Goal: Task Accomplishment & Management: Complete application form

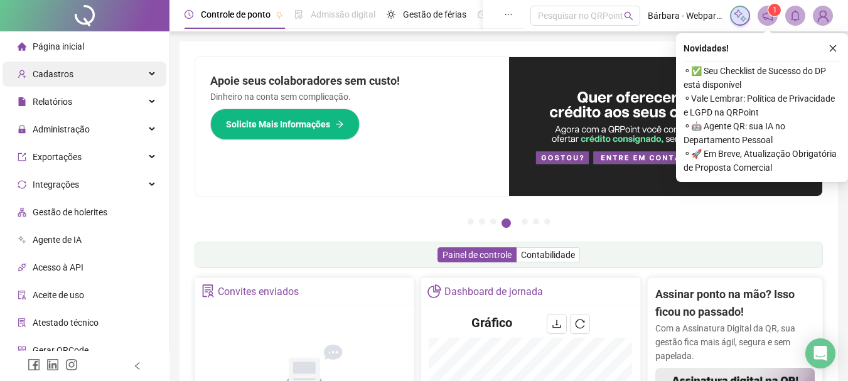
click at [70, 72] on span "Cadastros" at bounding box center [53, 74] width 41 height 10
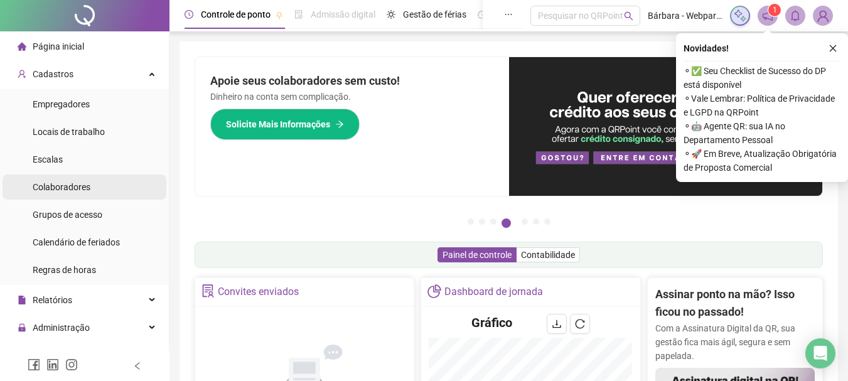
click at [75, 191] on span "Colaboradores" at bounding box center [62, 187] width 58 height 10
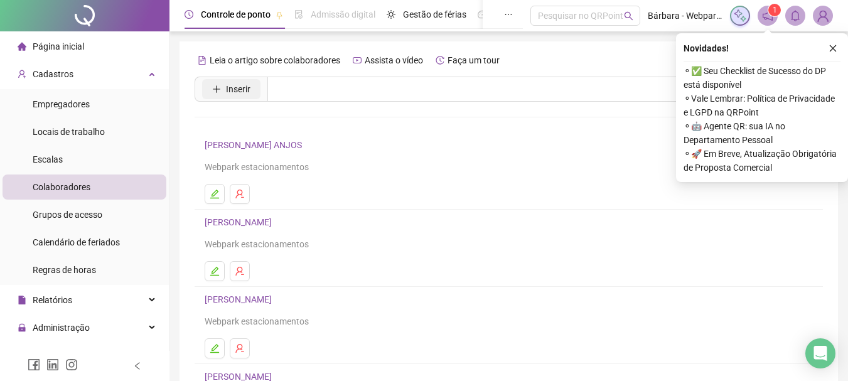
click at [226, 97] on button "Inserir" at bounding box center [231, 89] width 58 height 20
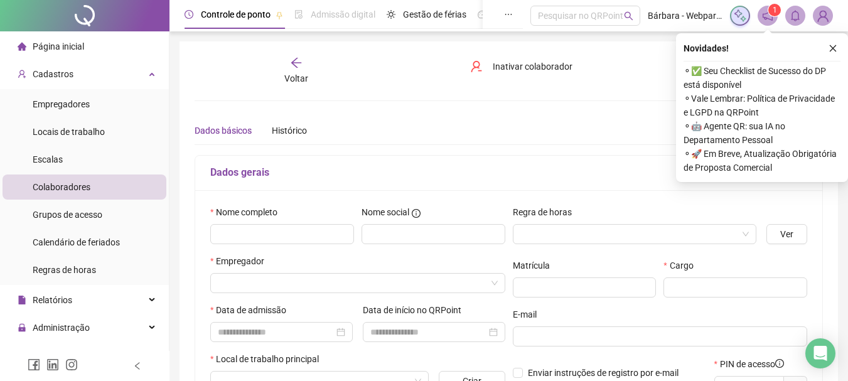
type input "*****"
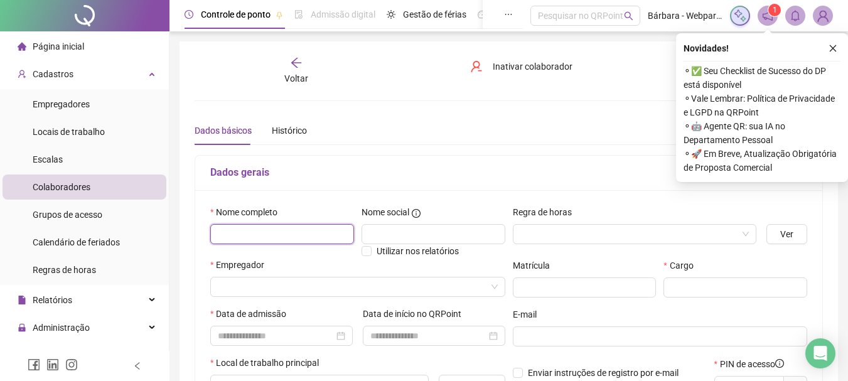
click at [291, 233] on input "text" at bounding box center [282, 234] width 144 height 20
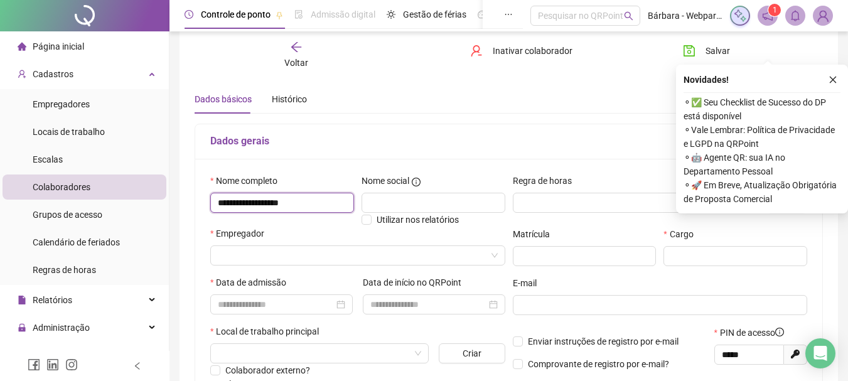
scroll to position [63, 0]
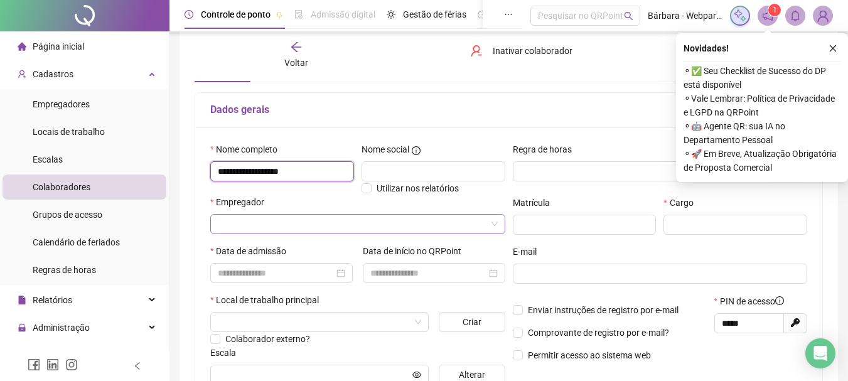
type input "**********"
click at [255, 222] on input "search" at bounding box center [352, 224] width 269 height 19
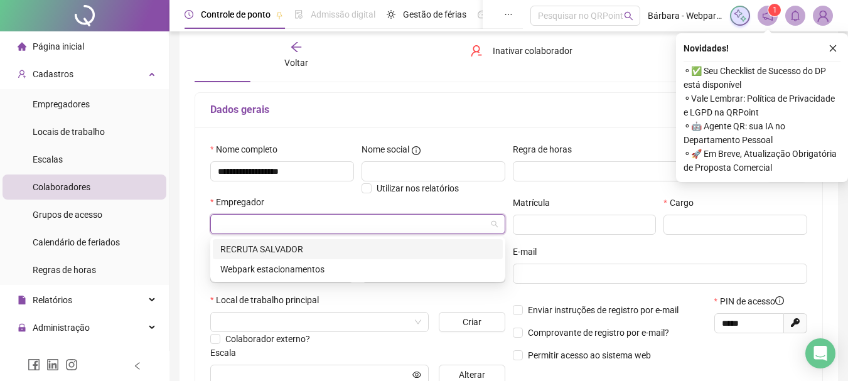
click at [263, 248] on div "RECRUTA SALVADOR" at bounding box center [357, 249] width 275 height 14
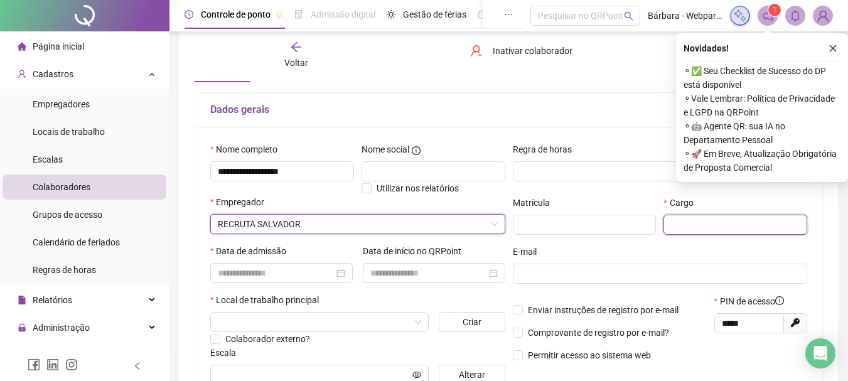
click at [713, 228] on input "text" at bounding box center [735, 225] width 144 height 20
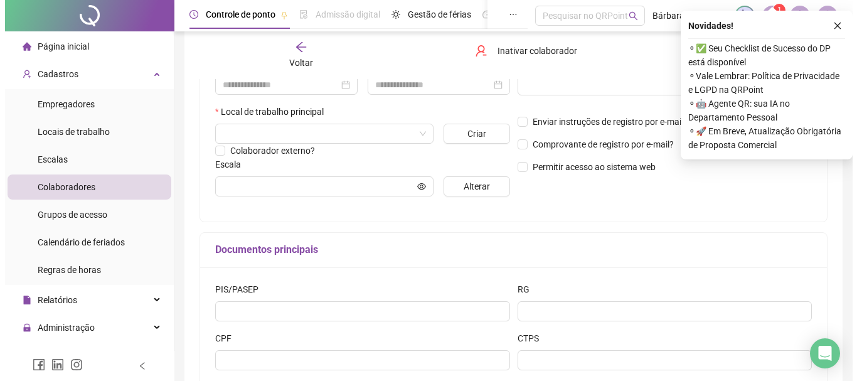
scroll to position [126, 0]
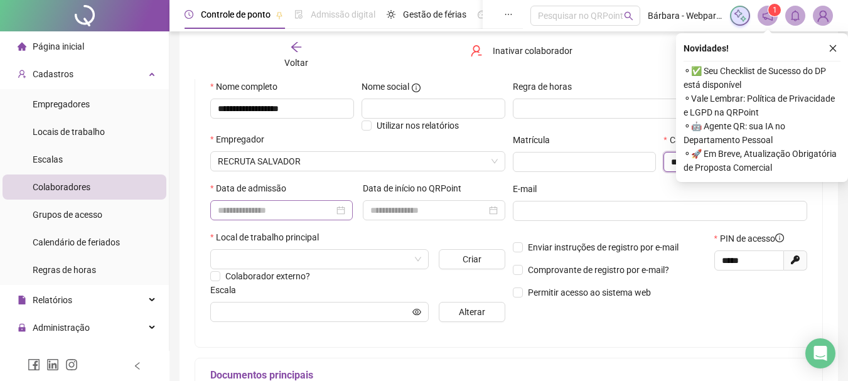
type input "*****"
click at [253, 211] on input at bounding box center [276, 210] width 116 height 14
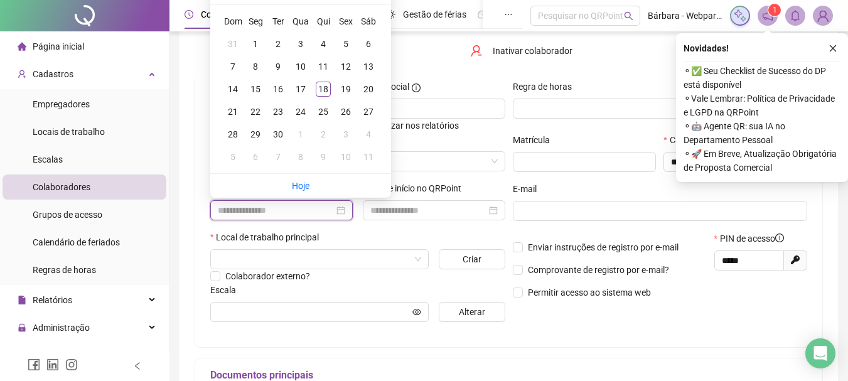
type input "*"
type input "**********"
click at [281, 110] on div "23" at bounding box center [277, 111] width 15 height 15
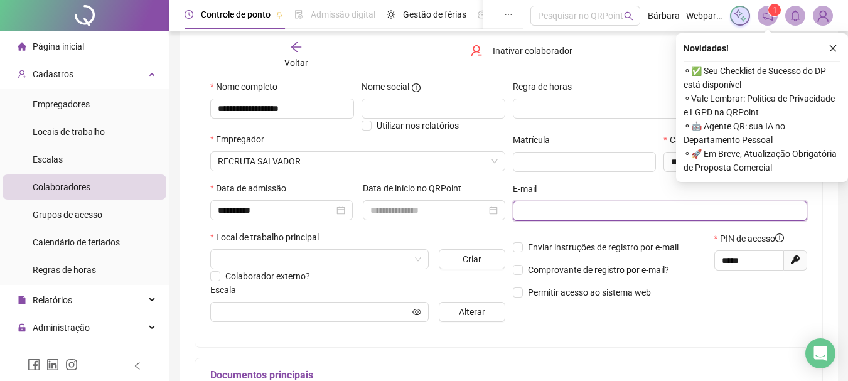
click at [552, 207] on input "text" at bounding box center [658, 211] width 277 height 14
type input "**********"
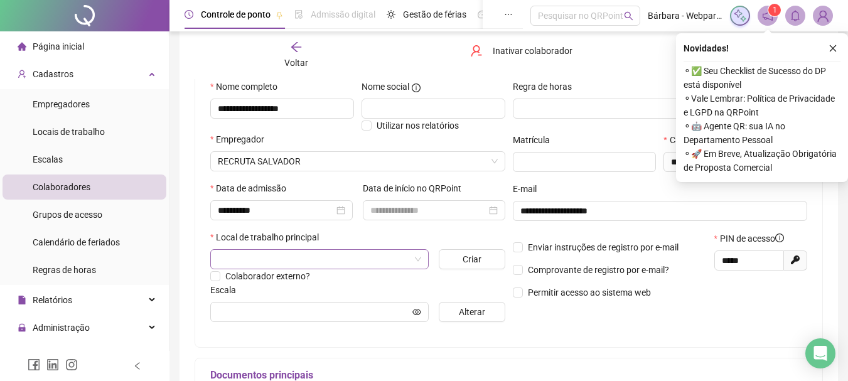
click at [353, 257] on input "search" at bounding box center [314, 259] width 192 height 19
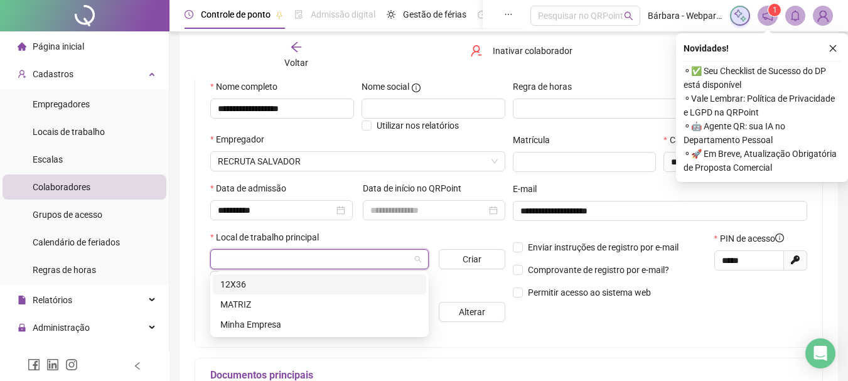
click at [254, 290] on div "12X36" at bounding box center [319, 284] width 198 height 14
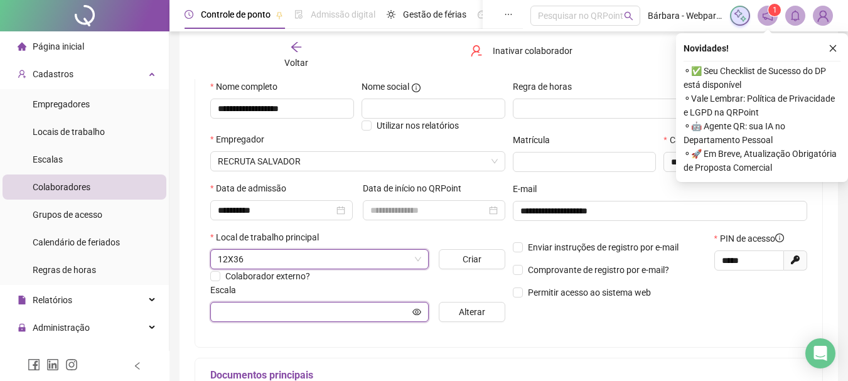
click at [277, 314] on input "text" at bounding box center [314, 312] width 192 height 14
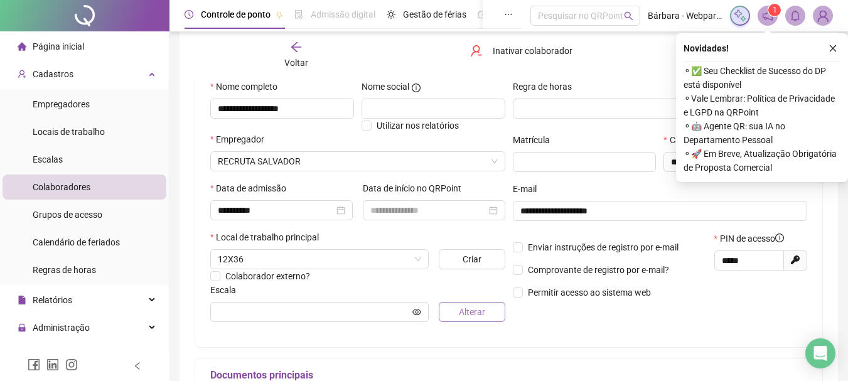
click at [451, 312] on button "Alterar" at bounding box center [472, 312] width 66 height 20
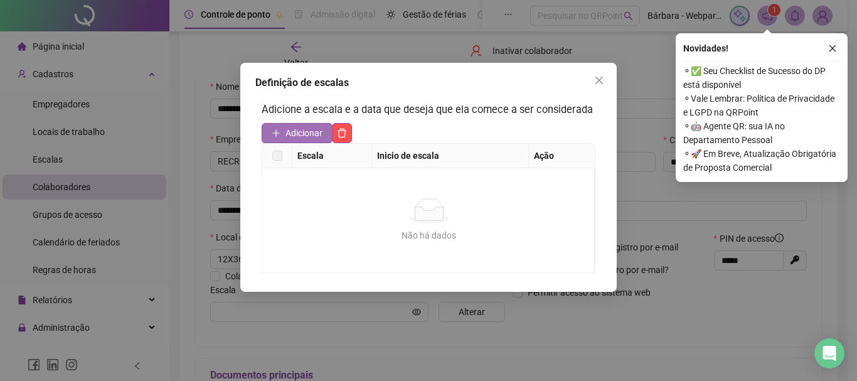
click at [311, 137] on span "Adicionar" at bounding box center [304, 133] width 37 height 14
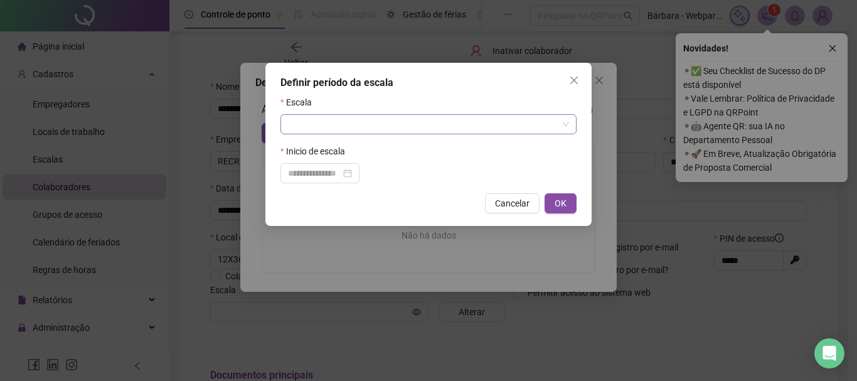
click at [334, 129] on input "search" at bounding box center [423, 124] width 270 height 19
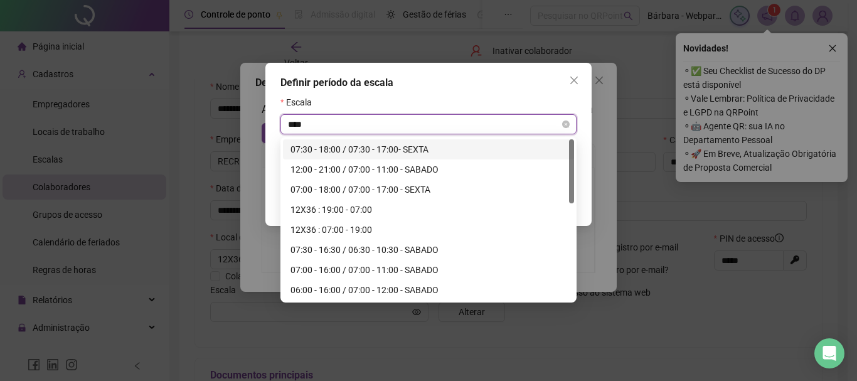
type input "*****"
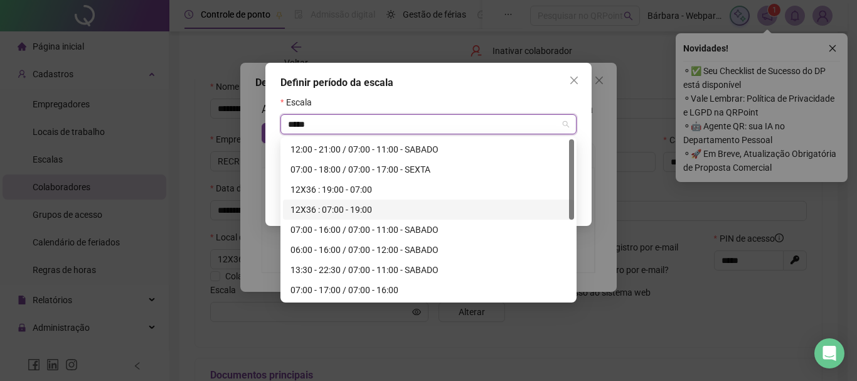
click at [343, 212] on div "12X36 : 07:00 - 19:00" at bounding box center [429, 210] width 276 height 14
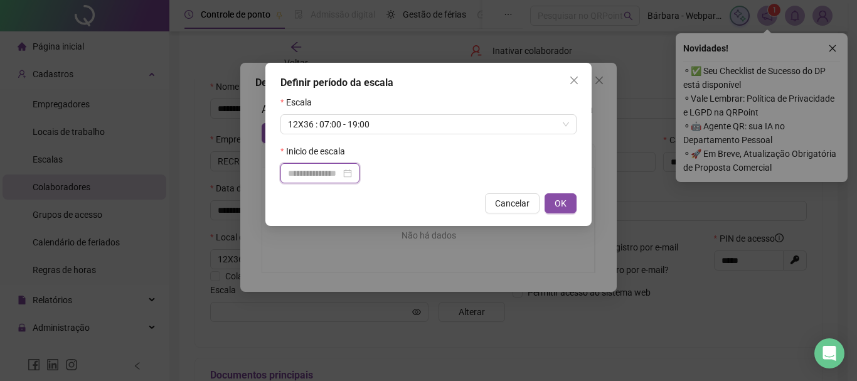
click at [319, 176] on input at bounding box center [314, 173] width 53 height 14
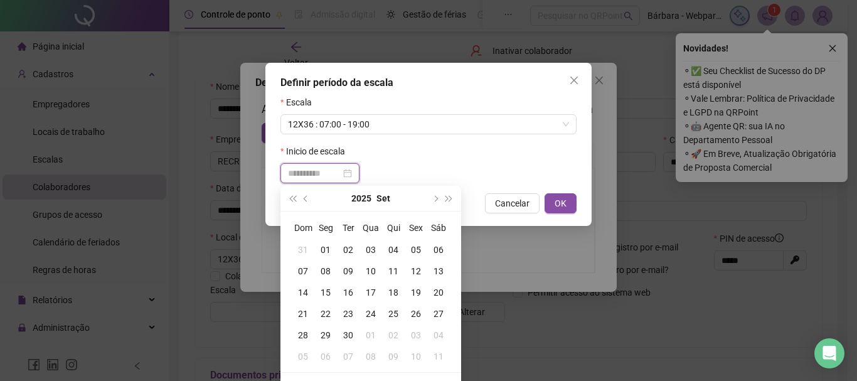
type input "**********"
click at [346, 312] on div "23" at bounding box center [348, 314] width 23 height 14
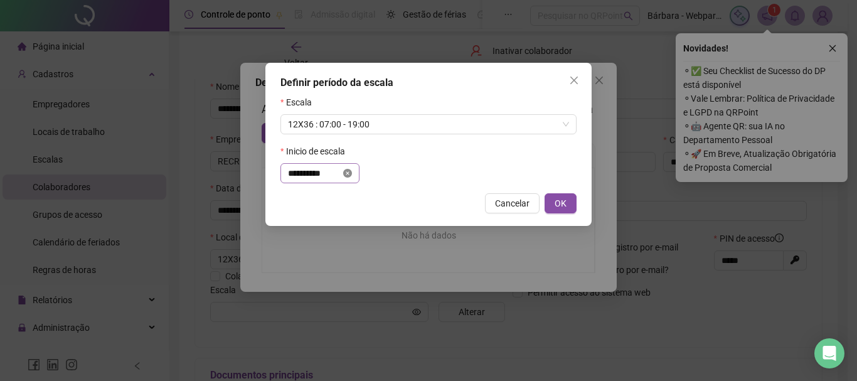
click at [352, 173] on icon "close-circle" at bounding box center [347, 173] width 9 height 9
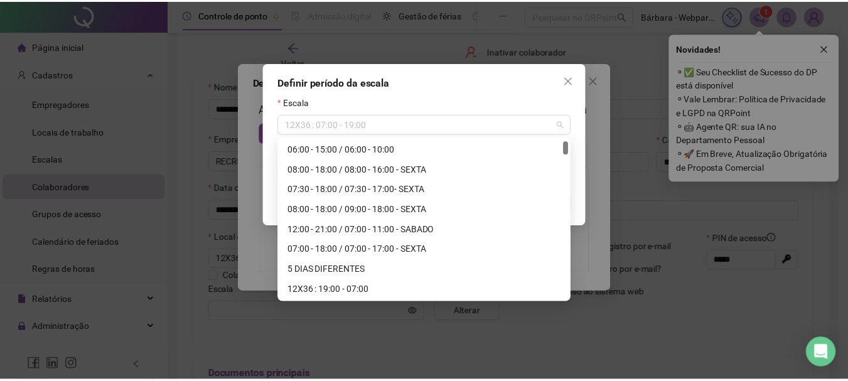
scroll to position [20, 0]
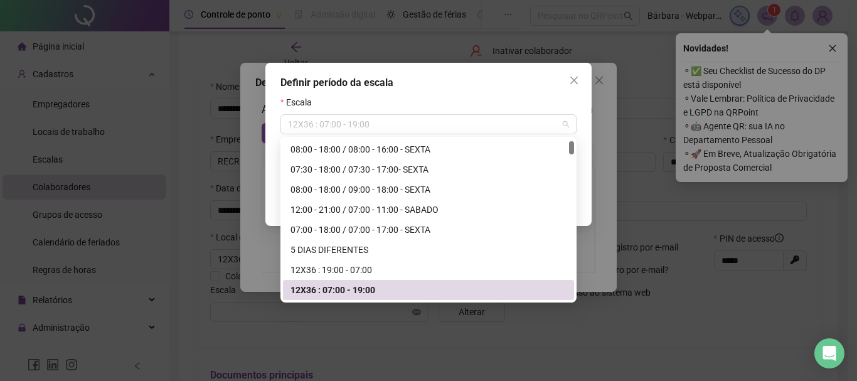
drag, startPoint x: 372, startPoint y: 125, endPoint x: 238, endPoint y: 115, distance: 134.0
click at [238, 115] on div "Definir período da escala Escala 12X36 : 07:00 - 19:00 Inicio de escala Cancela…" at bounding box center [428, 190] width 857 height 381
click at [580, 80] on span "Close" at bounding box center [574, 80] width 20 height 10
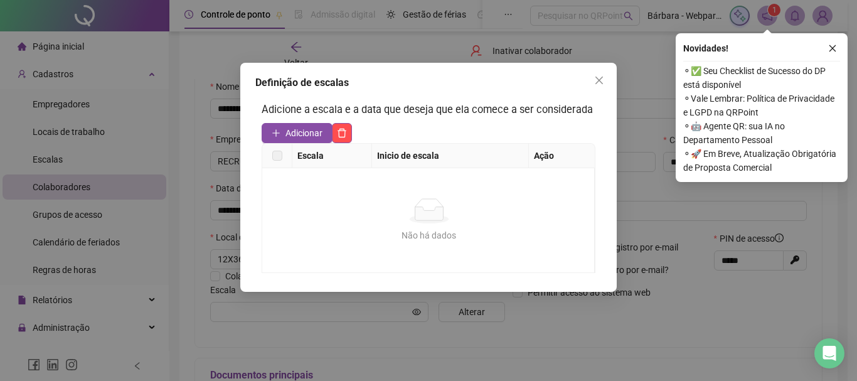
click at [602, 81] on icon "close" at bounding box center [599, 80] width 10 height 10
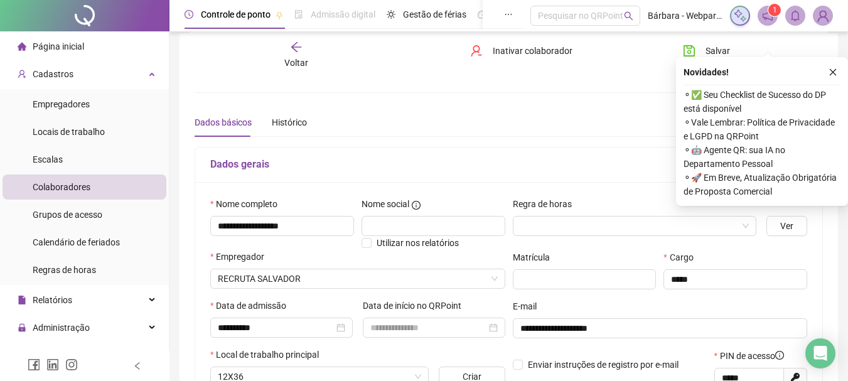
scroll to position [0, 0]
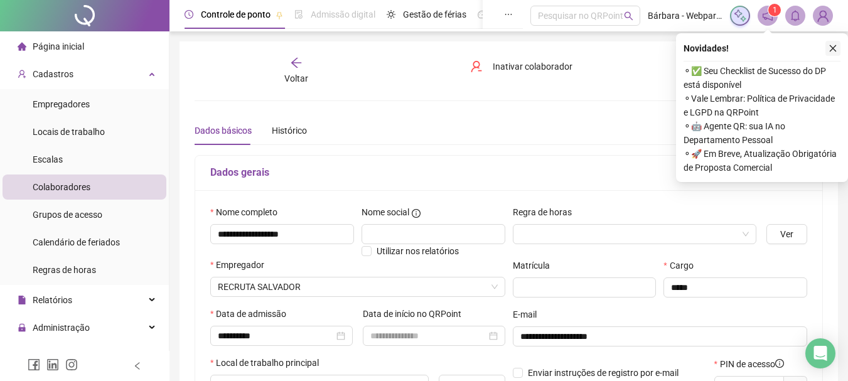
click at [834, 50] on icon "close" at bounding box center [832, 48] width 9 height 9
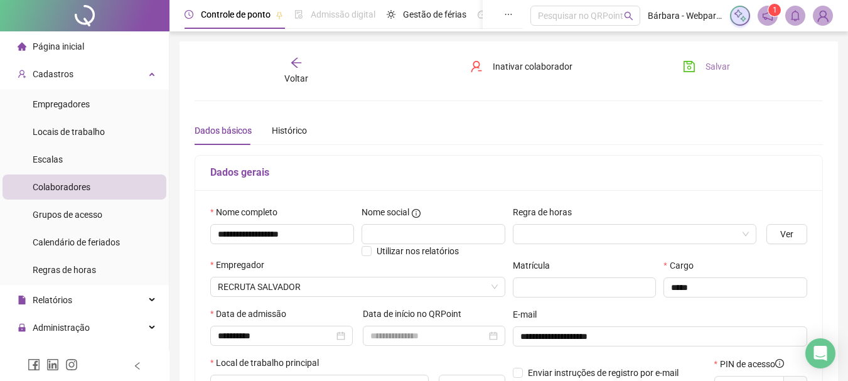
click at [715, 64] on span "Salvar" at bounding box center [717, 67] width 24 height 14
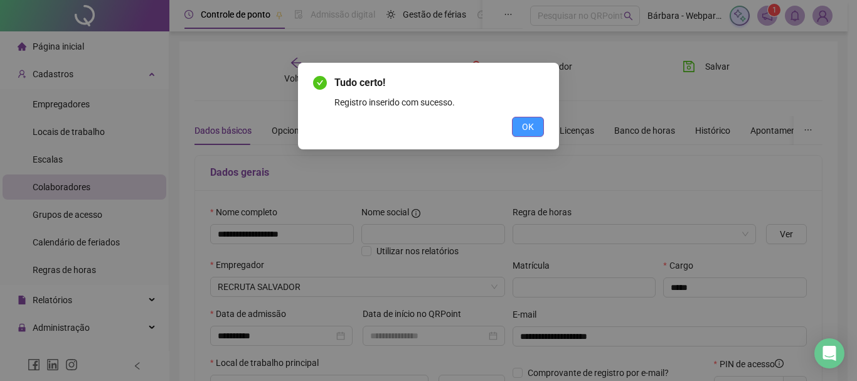
click at [536, 124] on button "OK" at bounding box center [528, 127] width 32 height 20
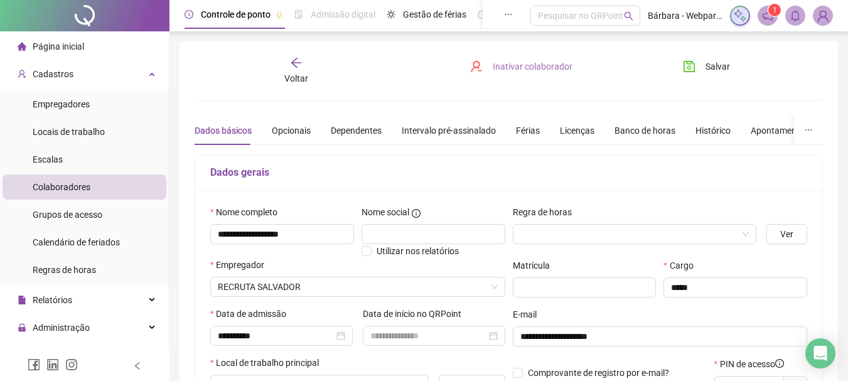
click at [516, 60] on span "Inativar colaborador" at bounding box center [533, 67] width 80 height 14
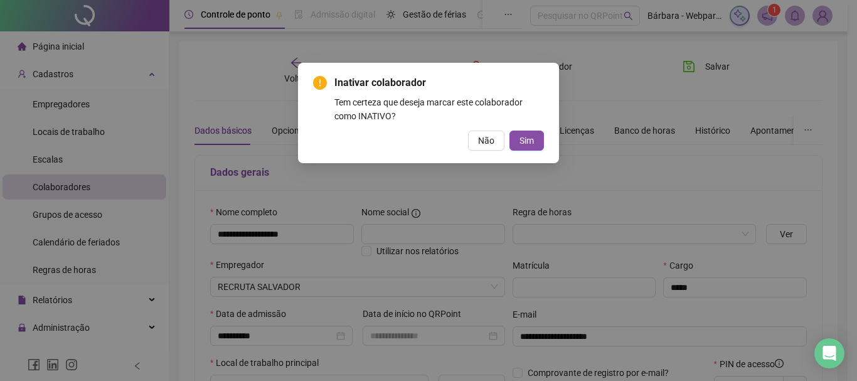
click at [597, 67] on div "Inativar colaborador Tem certeza que deseja marcar este colaborador como INATIV…" at bounding box center [428, 190] width 857 height 381
click at [497, 141] on button "Não" at bounding box center [486, 141] width 36 height 20
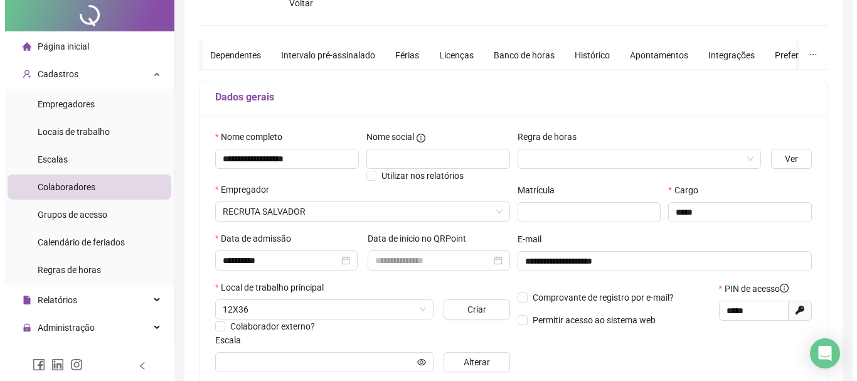
scroll to position [188, 0]
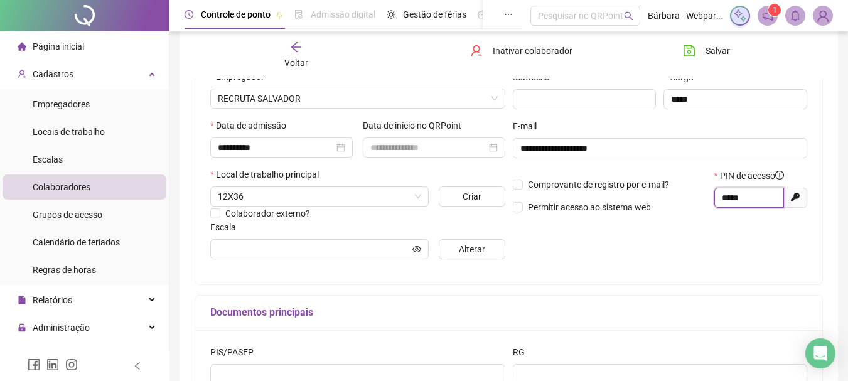
drag, startPoint x: 754, startPoint y: 196, endPoint x: 703, endPoint y: 196, distance: 51.5
click at [703, 196] on div "Comprovante de registro por e-mail? Permitir acesso ao sistema web PIN de acess…" at bounding box center [660, 196] width 302 height 54
click at [710, 48] on span "Salvar" at bounding box center [717, 51] width 24 height 14
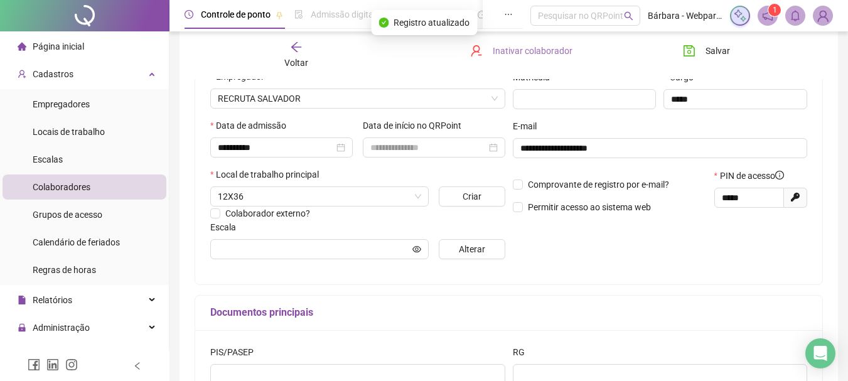
click at [547, 58] on button "Inativar colaborador" at bounding box center [521, 51] width 121 height 20
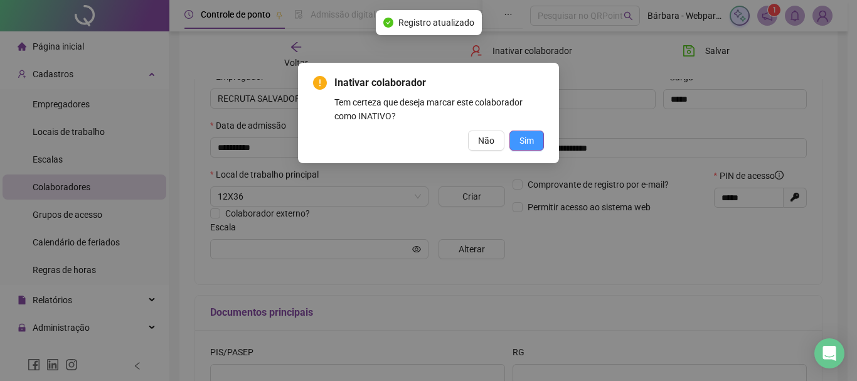
click at [519, 144] on button "Sim" at bounding box center [527, 141] width 35 height 20
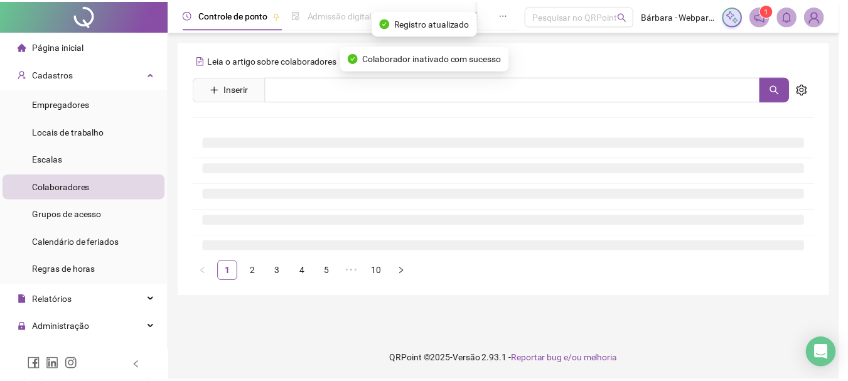
scroll to position [0, 0]
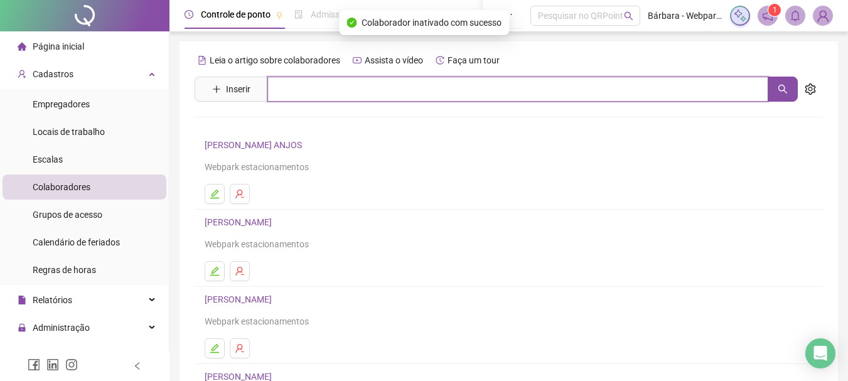
click at [312, 88] on input "text" at bounding box center [517, 89] width 501 height 25
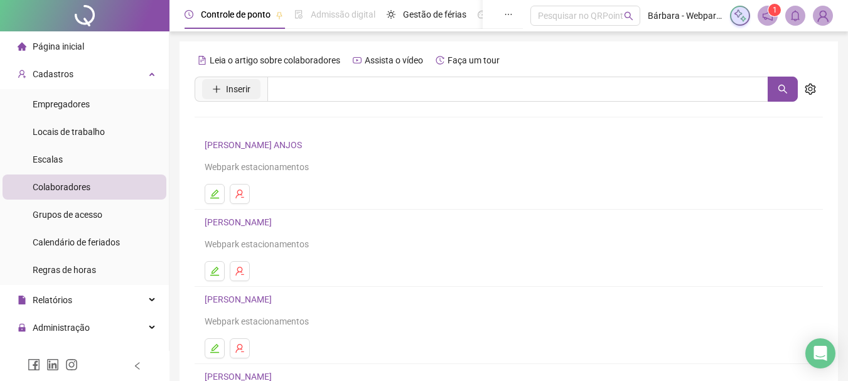
click at [237, 83] on span "Inserir" at bounding box center [238, 89] width 24 height 14
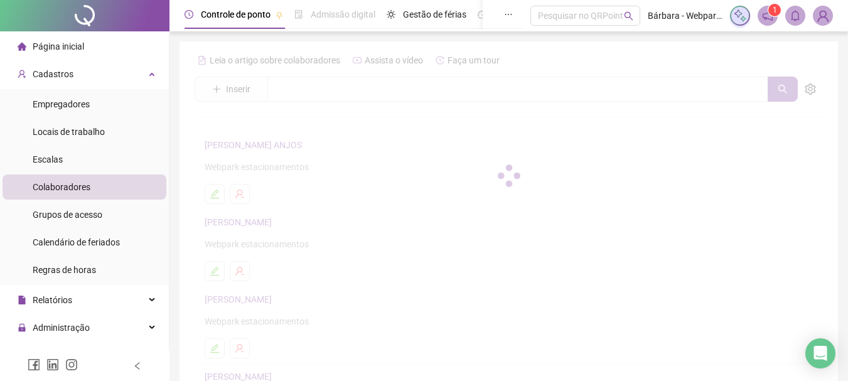
click at [407, 98] on div at bounding box center [509, 175] width 628 height 251
click at [84, 65] on div "Cadastros" at bounding box center [85, 73] width 164 height 25
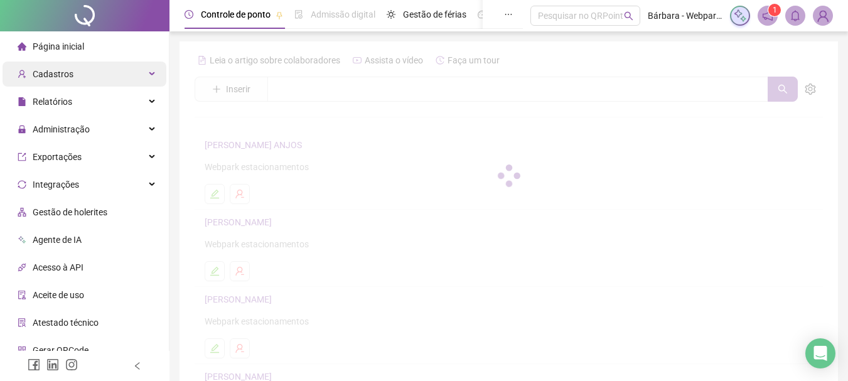
click at [87, 78] on div "Cadastros" at bounding box center [85, 73] width 164 height 25
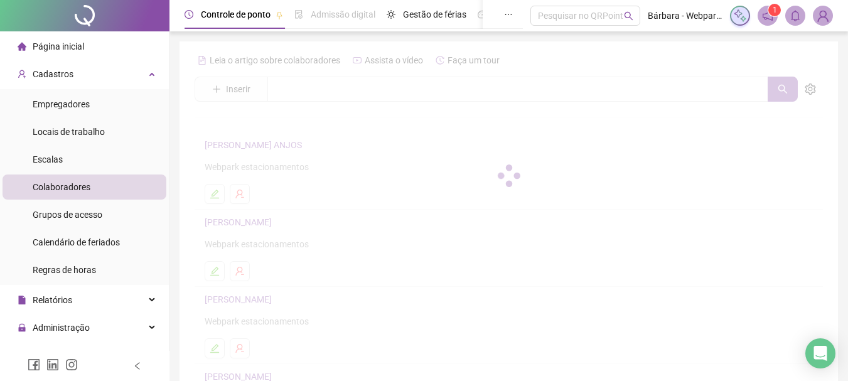
click at [83, 190] on span "Colaboradores" at bounding box center [62, 187] width 58 height 10
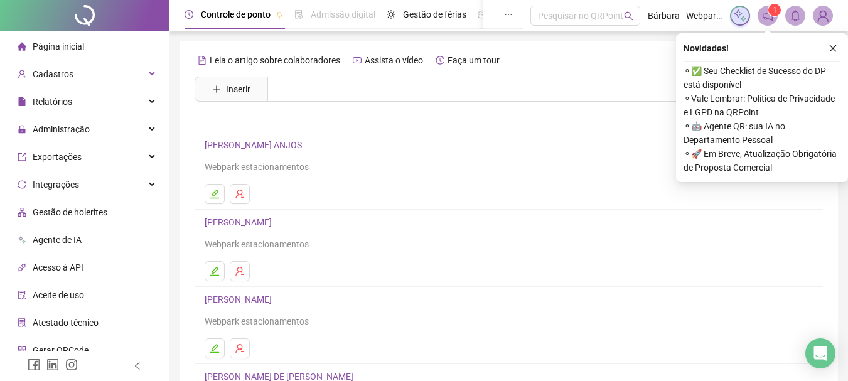
click at [550, 209] on li "ALBERTO DOS ANJOS Webpark estacionamentos" at bounding box center [509, 170] width 628 height 77
click at [835, 46] on icon "close" at bounding box center [833, 48] width 7 height 7
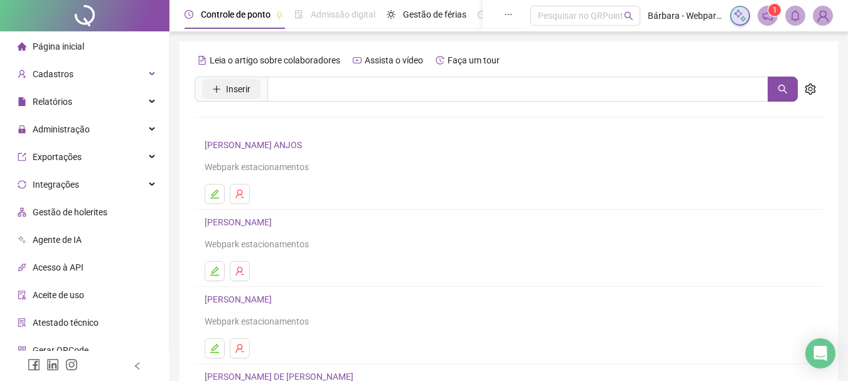
click at [210, 80] on button "Inserir" at bounding box center [231, 89] width 58 height 20
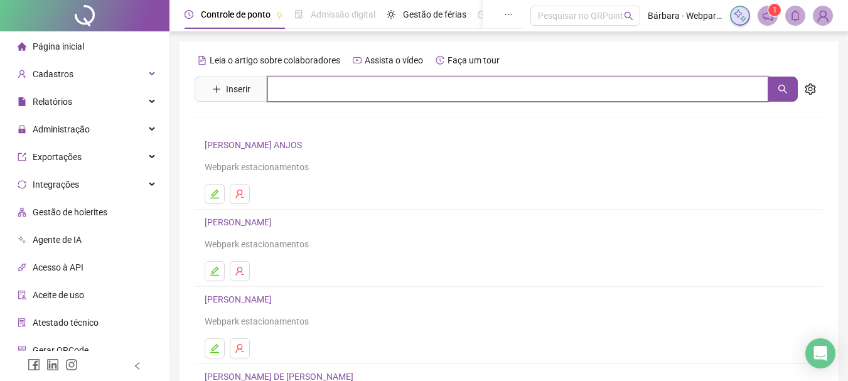
click at [301, 94] on input "text" at bounding box center [517, 89] width 501 height 25
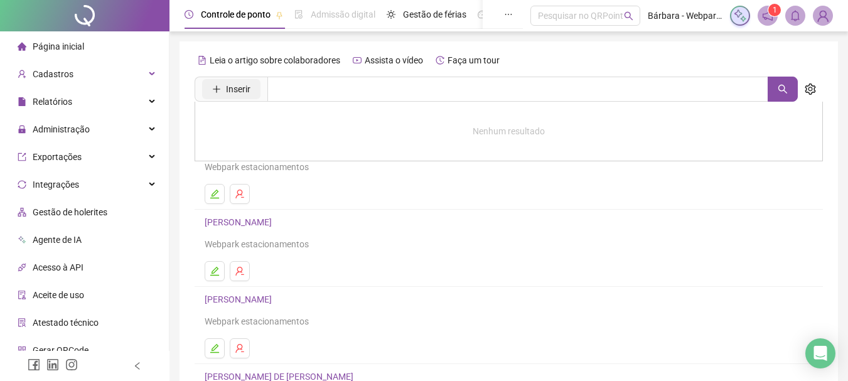
click at [243, 89] on span "Inserir" at bounding box center [238, 89] width 24 height 14
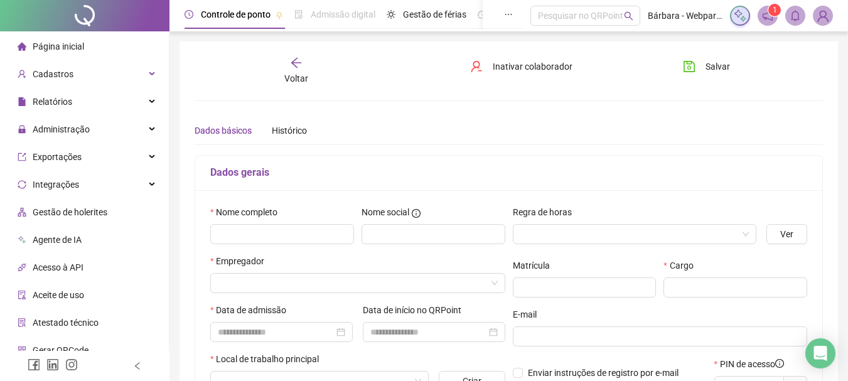
type input "*****"
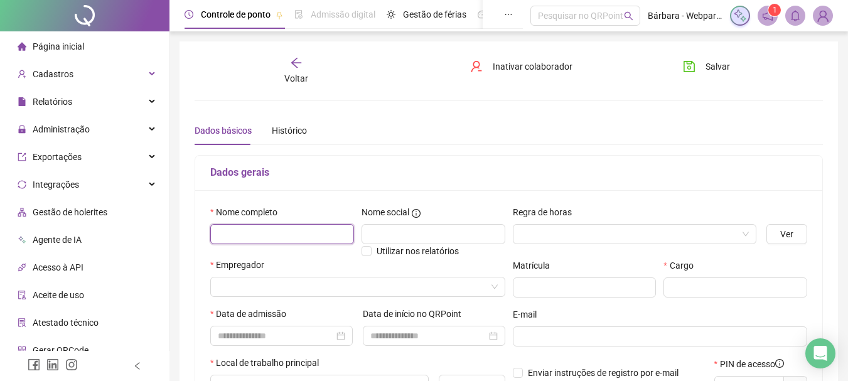
click at [265, 234] on input "text" at bounding box center [282, 234] width 144 height 20
type input "**********"
click at [660, 228] on input "search" at bounding box center [629, 234] width 218 height 19
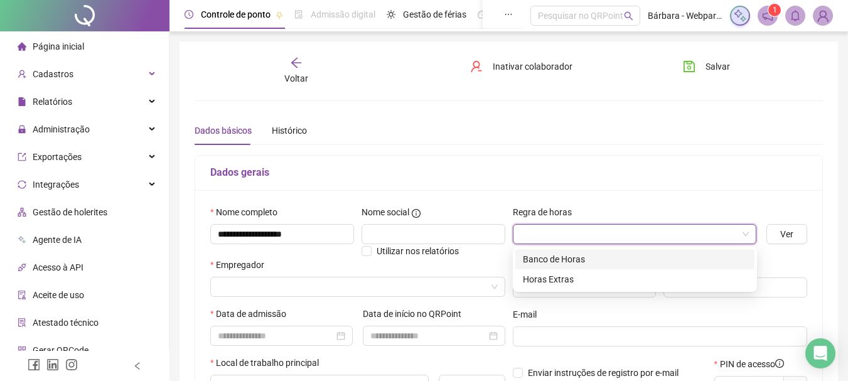
drag, startPoint x: 599, startPoint y: 257, endPoint x: 410, endPoint y: 261, distance: 189.5
click at [599, 258] on div "Banco de Horas" at bounding box center [635, 259] width 224 height 14
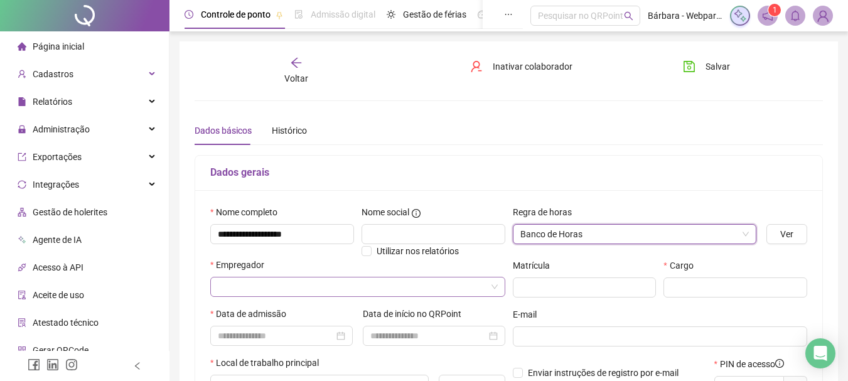
click at [250, 289] on input "search" at bounding box center [352, 286] width 269 height 19
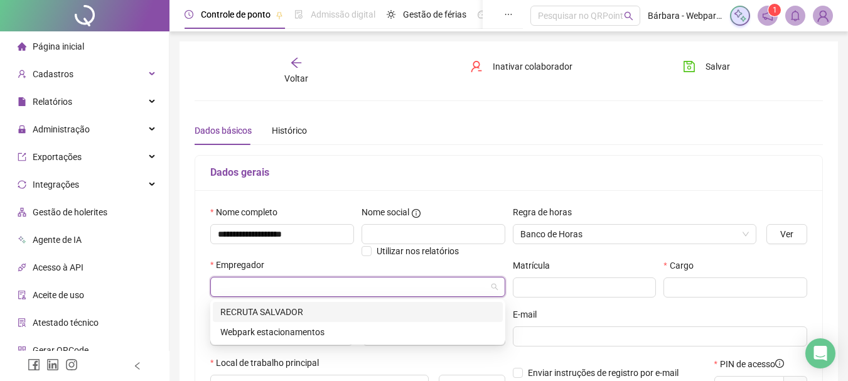
click at [262, 313] on div "RECRUTA SALVADOR" at bounding box center [357, 312] width 275 height 14
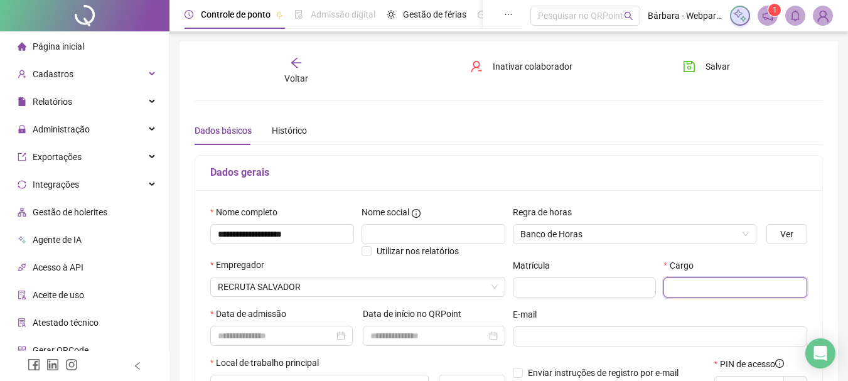
click at [709, 284] on input "text" at bounding box center [735, 287] width 144 height 20
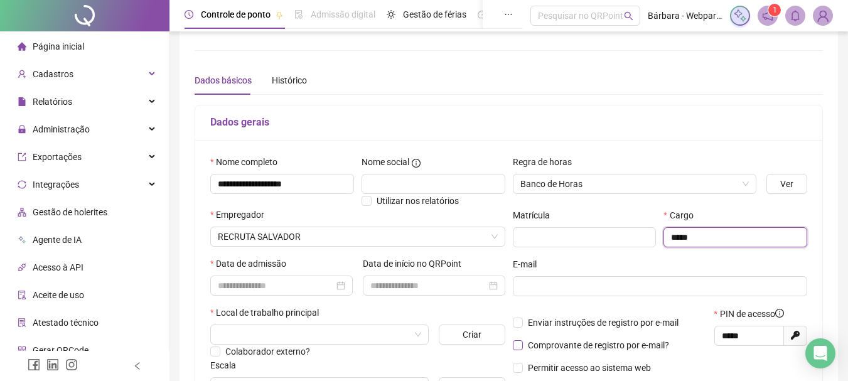
scroll to position [126, 0]
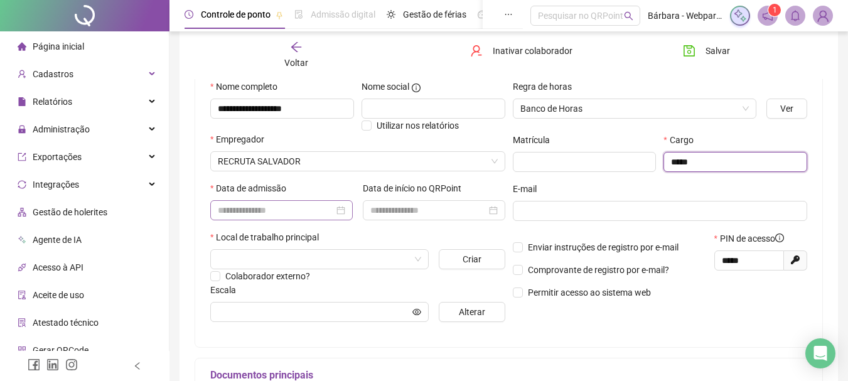
type input "*****"
click at [225, 207] on input at bounding box center [276, 210] width 116 height 14
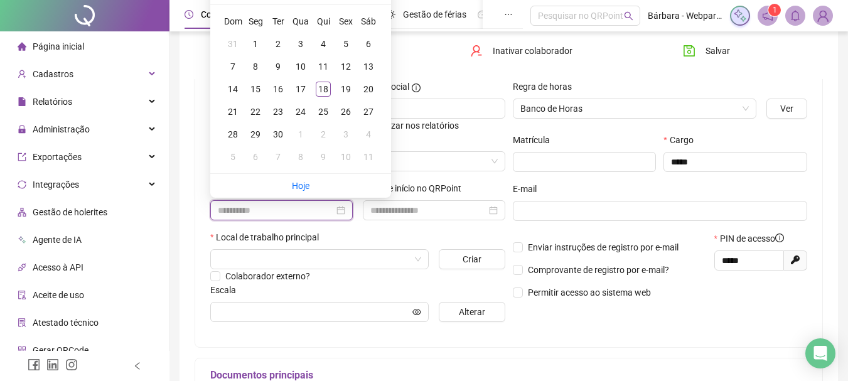
type input "**********"
click at [367, 112] on div "27" at bounding box center [368, 111] width 15 height 15
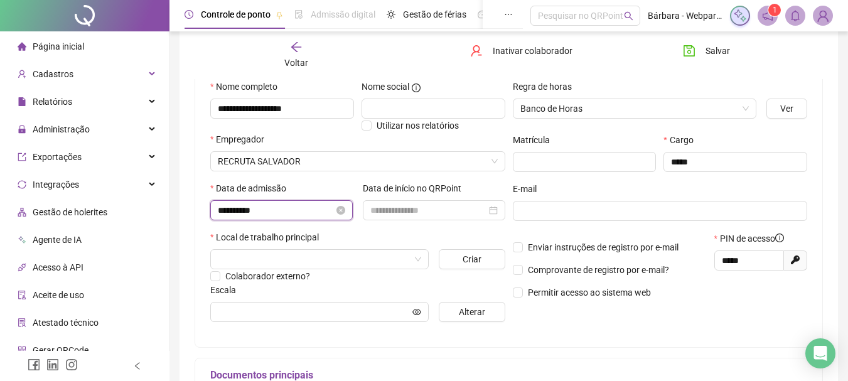
click at [220, 210] on input "**********" at bounding box center [276, 210] width 116 height 14
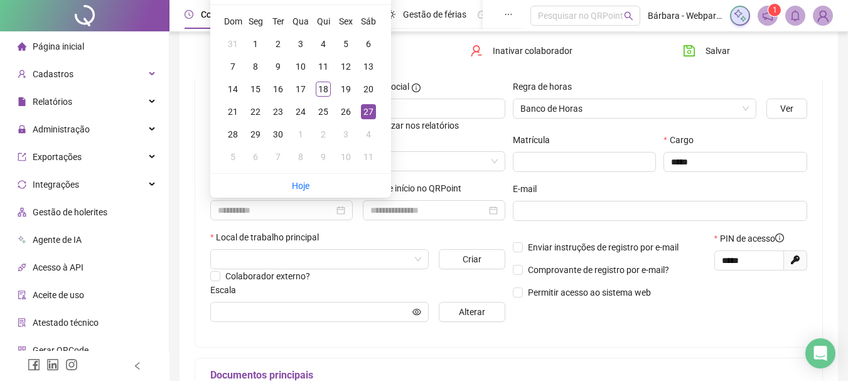
click at [371, 113] on div "27" at bounding box center [368, 111] width 15 height 15
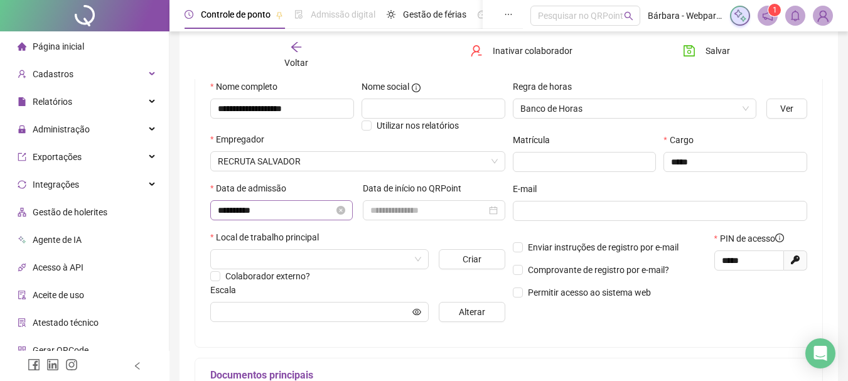
click at [216, 206] on div "**********" at bounding box center [281, 210] width 142 height 20
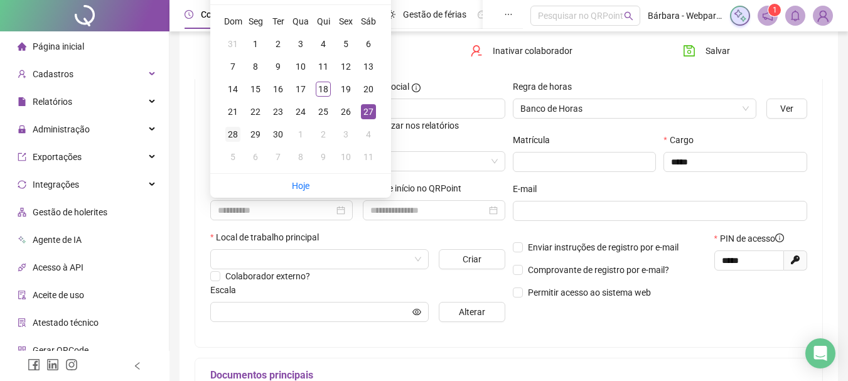
click at [231, 131] on div "28" at bounding box center [232, 134] width 15 height 15
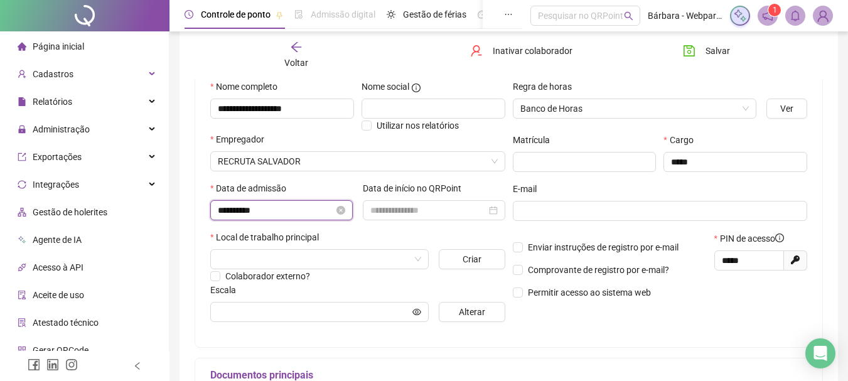
click at [220, 209] on input "**********" at bounding box center [276, 210] width 116 height 14
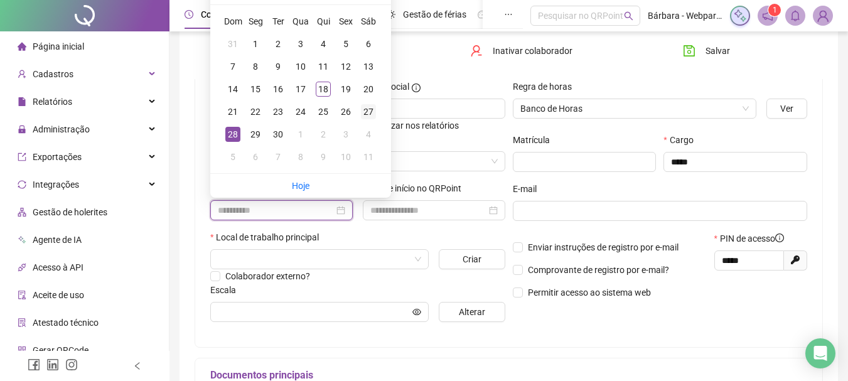
type input "**********"
click at [368, 113] on div "27" at bounding box center [368, 111] width 15 height 15
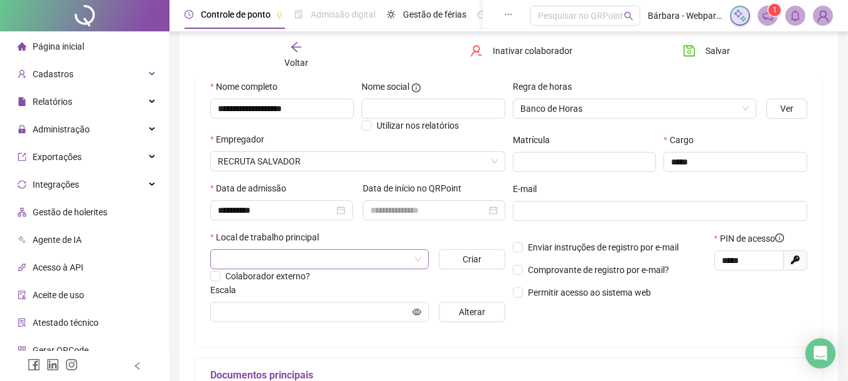
click at [274, 254] on input "search" at bounding box center [314, 259] width 192 height 19
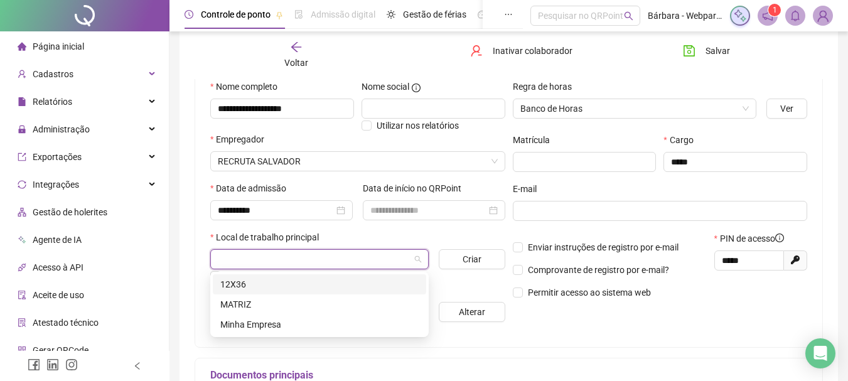
click at [227, 286] on div "12X36" at bounding box center [319, 284] width 198 height 14
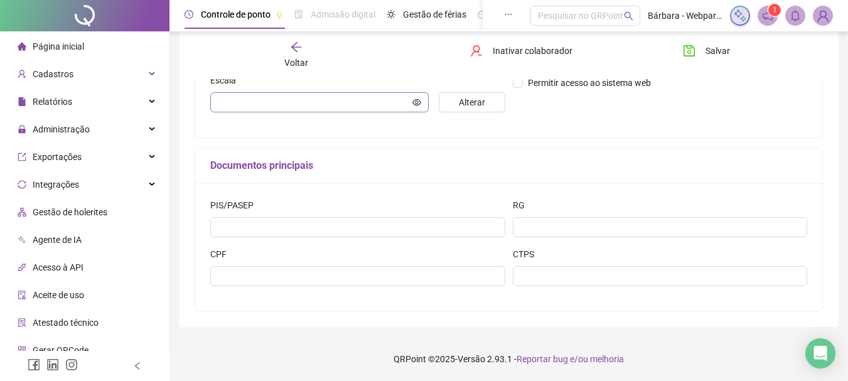
scroll to position [0, 0]
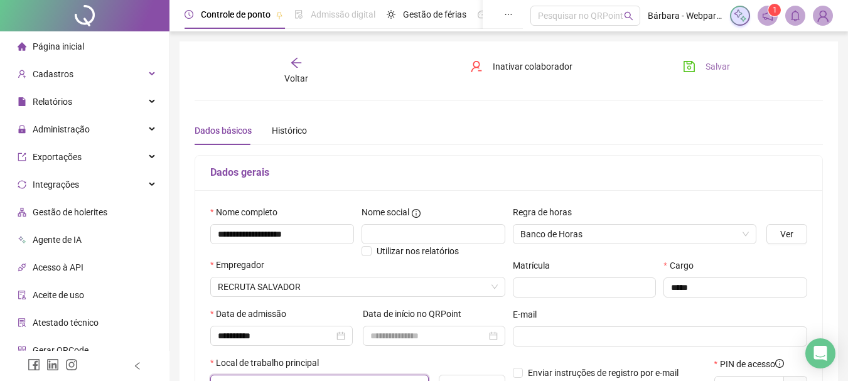
click at [717, 67] on span "Salvar" at bounding box center [717, 67] width 24 height 14
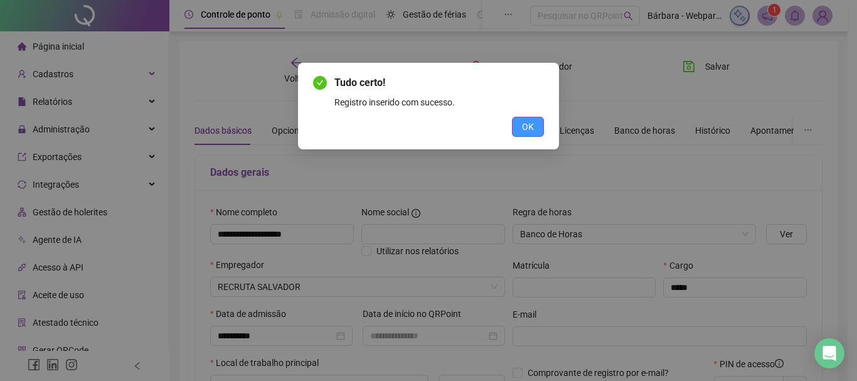
click at [528, 132] on span "OK" at bounding box center [528, 127] width 12 height 14
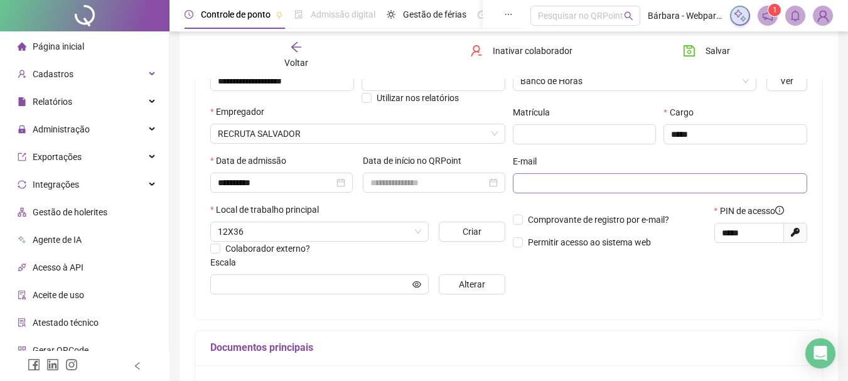
scroll to position [147, 0]
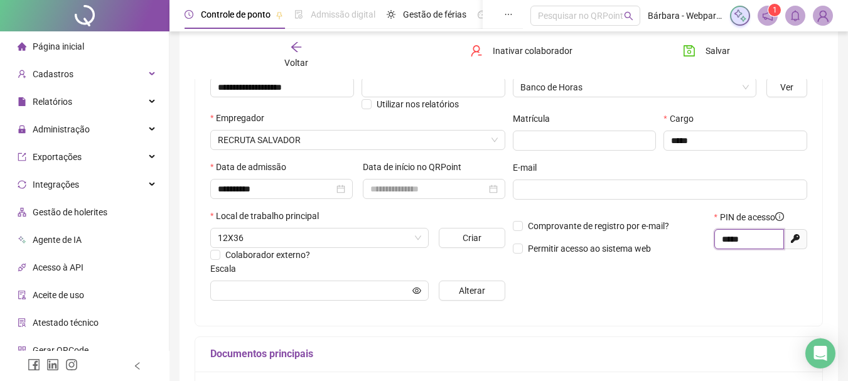
drag, startPoint x: 756, startPoint y: 237, endPoint x: 708, endPoint y: 247, distance: 48.9
click at [708, 247] on div "Comprovante de registro por e-mail? Permitir acesso ao sistema web PIN de acess…" at bounding box center [660, 237] width 302 height 54
click at [710, 50] on span "Salvar" at bounding box center [717, 51] width 24 height 14
click at [296, 58] on span "Voltar" at bounding box center [296, 63] width 24 height 10
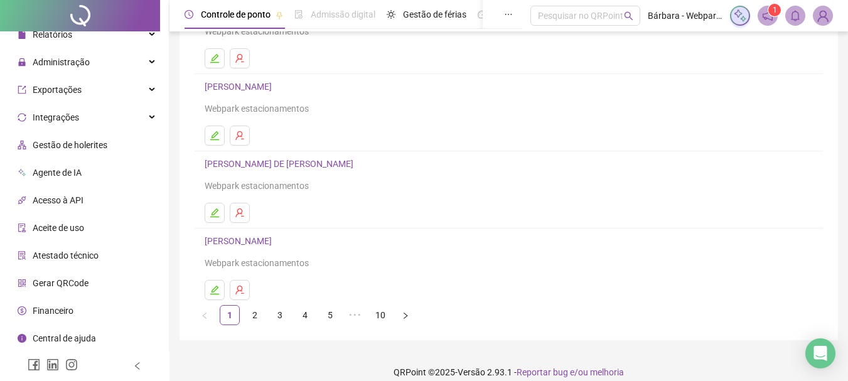
scroll to position [226, 0]
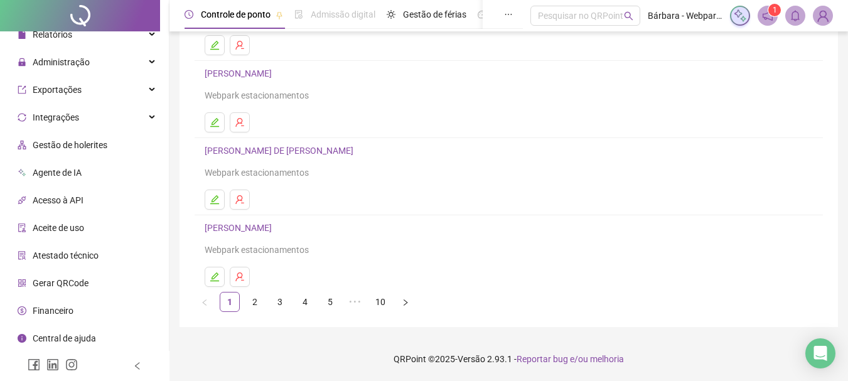
click at [88, 288] on li "Gerar QRCode" at bounding box center [85, 282] width 164 height 25
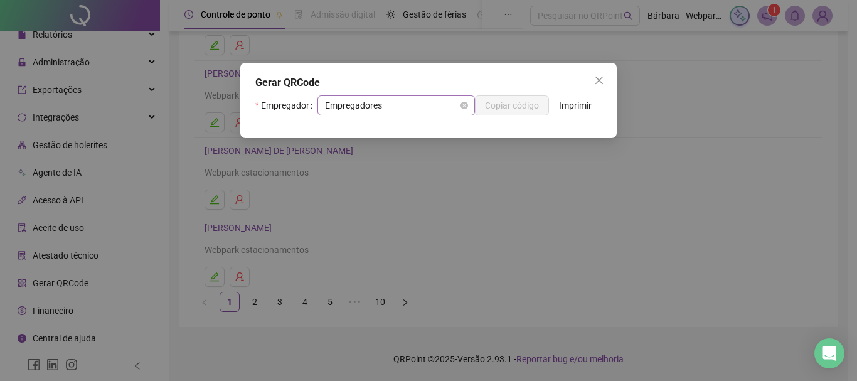
click at [437, 105] on span "Empregadores" at bounding box center [396, 105] width 142 height 19
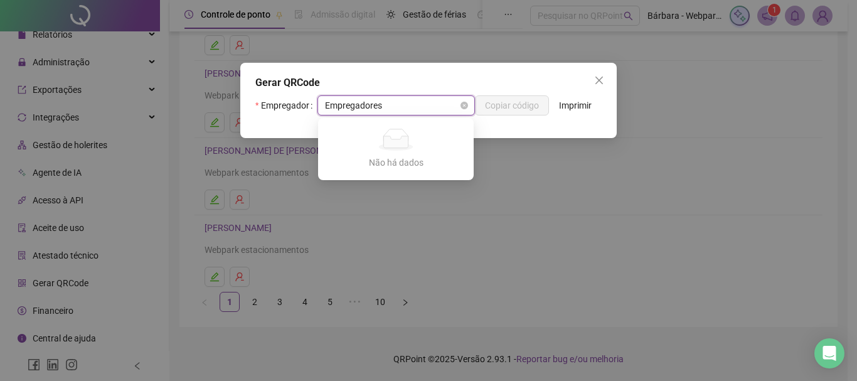
click at [366, 110] on span "Empregadores" at bounding box center [396, 105] width 142 height 19
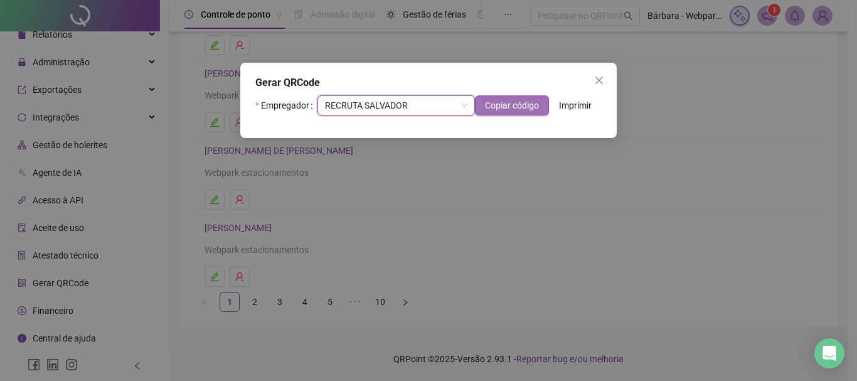
click at [512, 105] on span "Copiar código" at bounding box center [512, 106] width 54 height 14
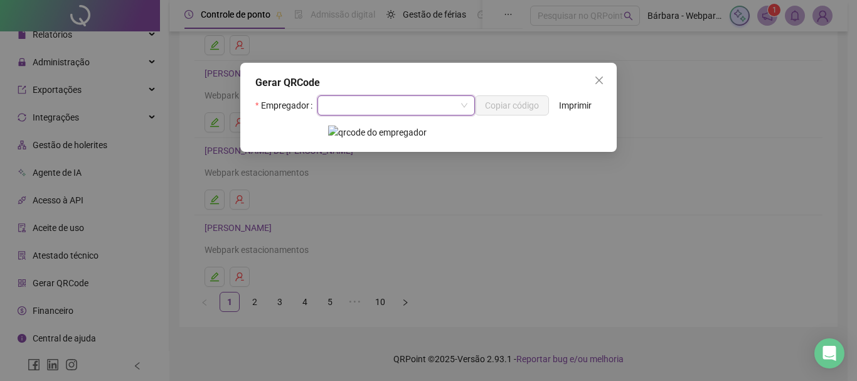
click at [459, 105] on span at bounding box center [396, 105] width 142 height 19
click at [379, 152] on div "Webpark estacionamentos" at bounding box center [396, 151] width 136 height 14
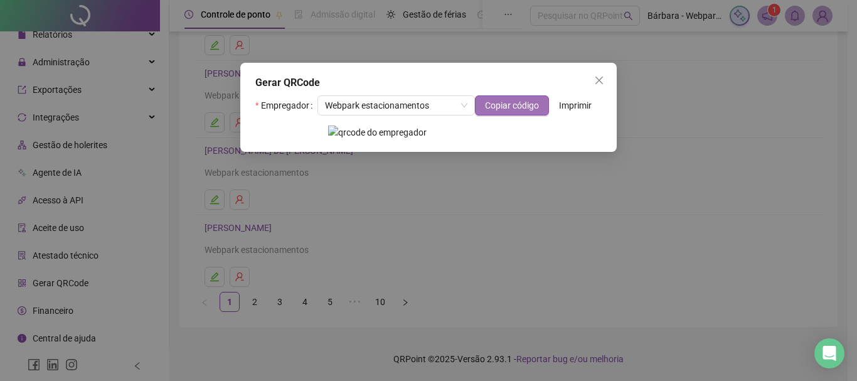
click at [510, 104] on span "Copiar código" at bounding box center [512, 106] width 54 height 14
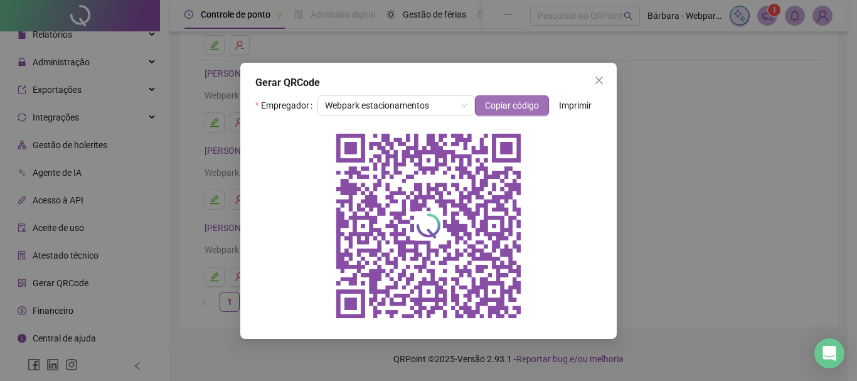
click at [525, 103] on span "Copiar código" at bounding box center [512, 106] width 54 height 14
click at [600, 80] on icon "close" at bounding box center [600, 81] width 8 height 8
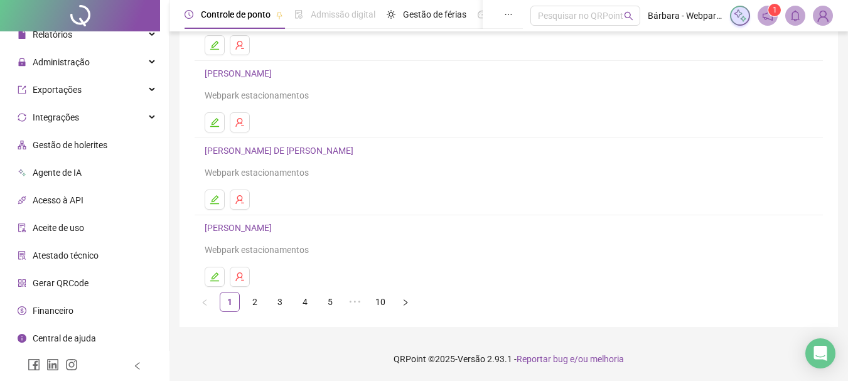
scroll to position [38, 0]
